Goal: Check status: Check status

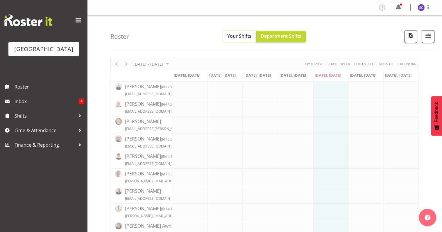
click at [241, 36] on span "Your Shifts" at bounding box center [239, 36] width 24 height 6
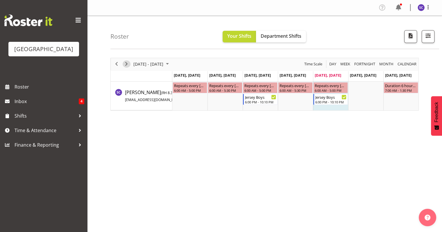
click at [129, 64] on span "Next" at bounding box center [126, 63] width 7 height 7
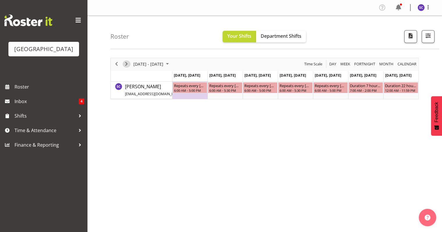
click at [129, 64] on span "Next" at bounding box center [126, 63] width 7 height 7
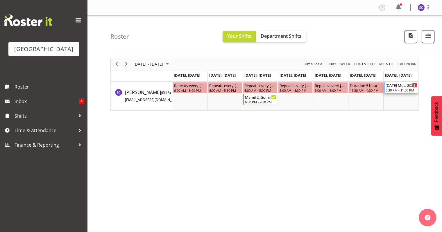
click at [407, 89] on div "6:30 PM - 11:30 PM" at bounding box center [401, 90] width 31 height 5
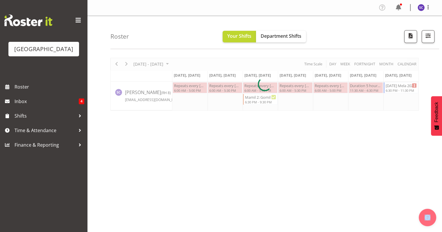
click at [407, 89] on div at bounding box center [264, 84] width 308 height 53
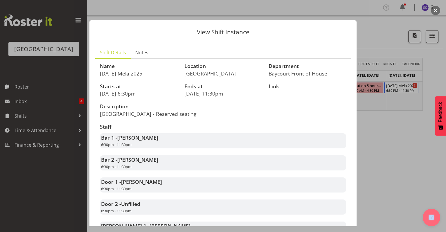
click at [438, 9] on button "button" at bounding box center [435, 10] width 9 height 9
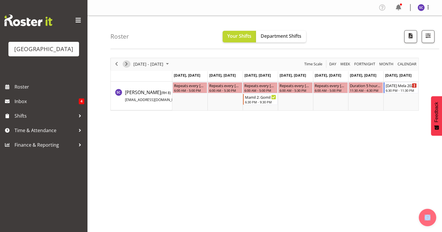
click at [129, 62] on span "Next" at bounding box center [126, 63] width 7 height 7
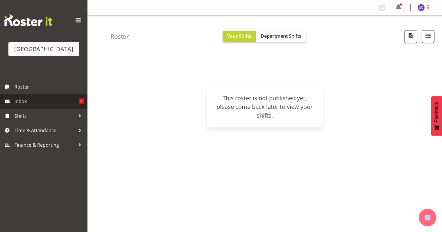
click at [41, 106] on span "Inbox" at bounding box center [47, 101] width 64 height 9
click at [42, 106] on span "Inbox" at bounding box center [47, 101] width 64 height 9
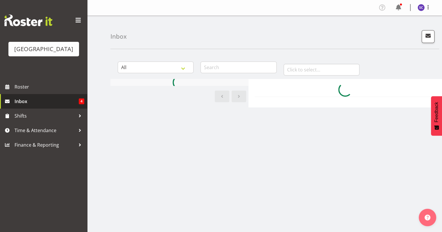
click at [31, 106] on span "Inbox" at bounding box center [47, 101] width 64 height 9
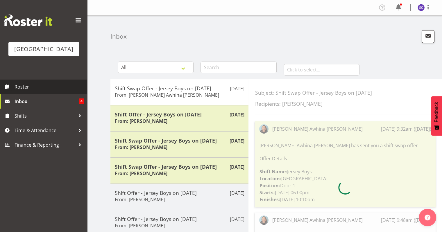
click at [26, 91] on span "Roster" at bounding box center [50, 87] width 70 height 9
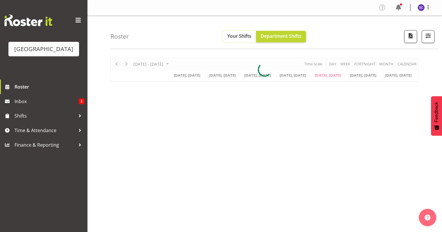
click at [239, 32] on button "Your Shifts" at bounding box center [239, 37] width 33 height 12
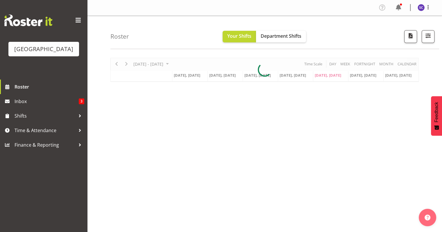
click at [117, 62] on div at bounding box center [264, 70] width 308 height 24
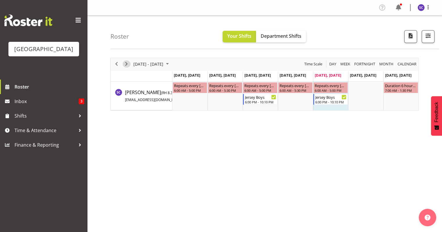
click at [126, 64] on span "Next" at bounding box center [126, 63] width 7 height 7
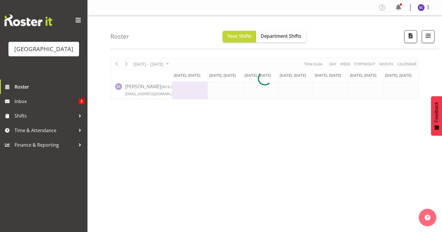
click at [116, 62] on div at bounding box center [264, 79] width 308 height 42
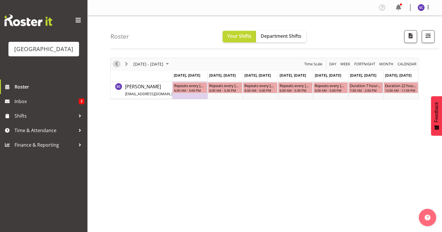
click at [116, 62] on span "Previous" at bounding box center [116, 63] width 7 height 7
